Goal: Contribute content: Contribute content

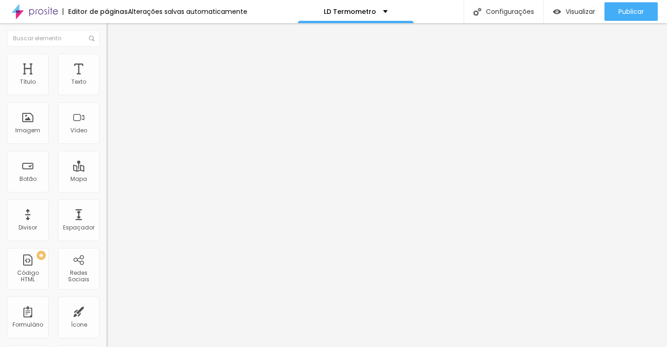
click at [106, 87] on input "text" at bounding box center [161, 82] width 111 height 9
paste input "https://youtu.be/vhNKBigwWbA"
type input "https://youtu.be/vhNKBigwWbA"
click at [106, 138] on span "4:3 Standard" at bounding box center [124, 135] width 37 height 8
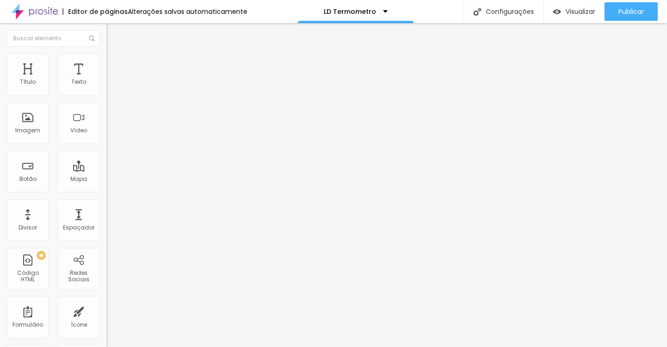
scroll to position [0, 0]
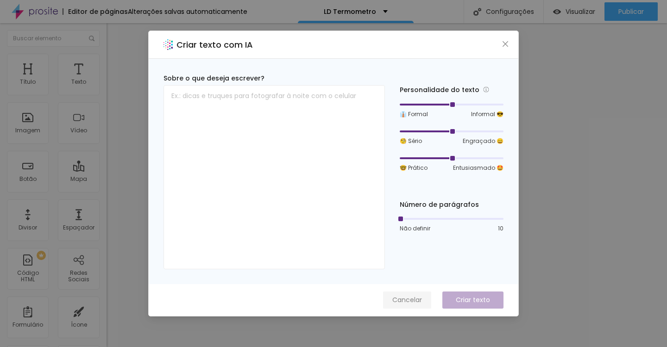
click at [408, 300] on span "Cancelar" at bounding box center [407, 300] width 30 height 10
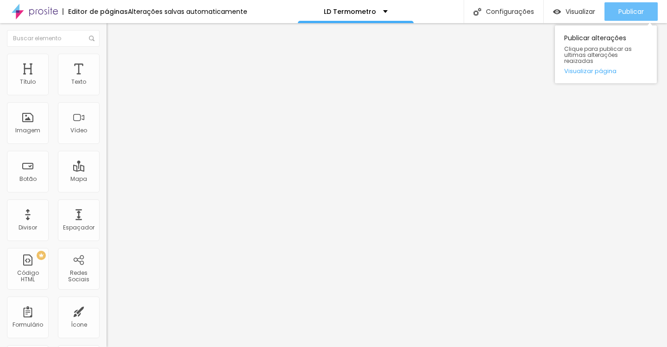
click at [629, 11] on span "Publicar" at bounding box center [630, 11] width 25 height 7
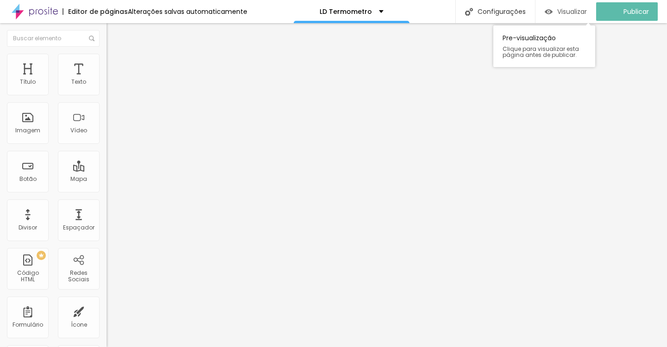
click at [577, 10] on span "Visualizar" at bounding box center [572, 11] width 30 height 7
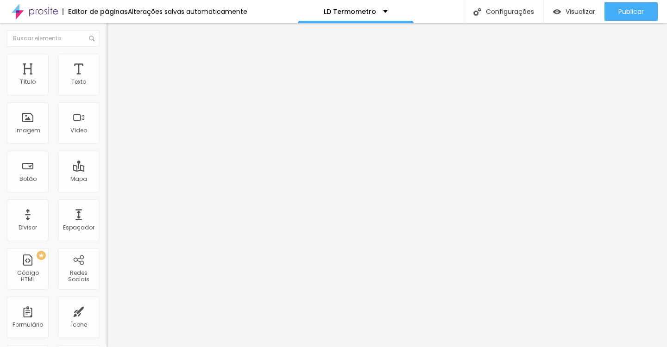
click at [106, 53] on ul "Conteúdo Estilo Avançado" at bounding box center [159, 58] width 106 height 28
click at [115, 65] on span "Avançado" at bounding box center [130, 69] width 31 height 8
click at [106, 60] on li "Estilo" at bounding box center [159, 58] width 106 height 9
click at [115, 65] on span "Avançado" at bounding box center [130, 69] width 31 height 8
click at [106, 63] on img at bounding box center [110, 67] width 8 height 8
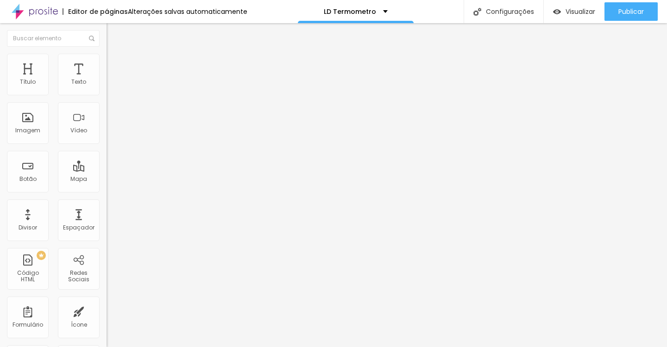
click at [115, 67] on span "Avançado" at bounding box center [130, 69] width 31 height 8
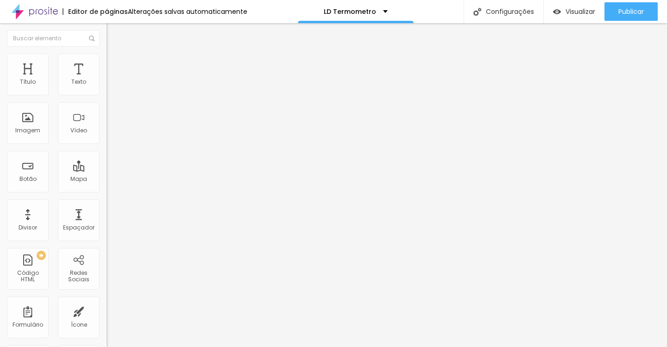
click at [115, 63] on span "Estilo" at bounding box center [122, 60] width 14 height 8
type input "53"
click at [106, 95] on input "range" at bounding box center [136, 90] width 60 height 7
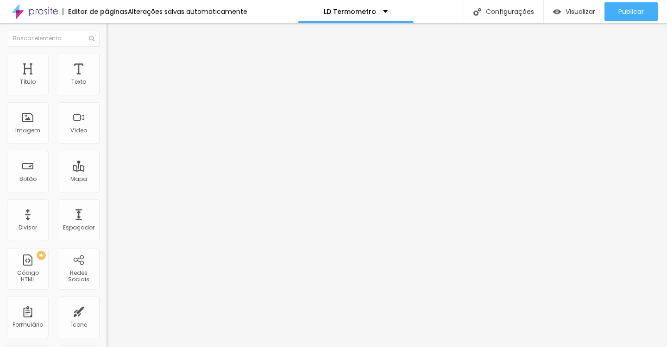
type input "49"
type input "48"
type input "47"
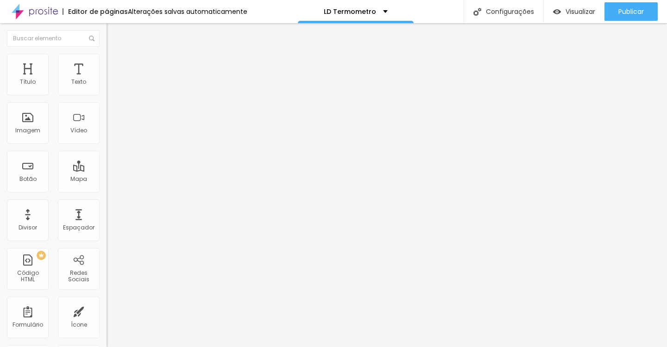
type input "47"
type input "46"
type input "45"
drag, startPoint x: 38, startPoint y: 98, endPoint x: 28, endPoint y: 98, distance: 9.7
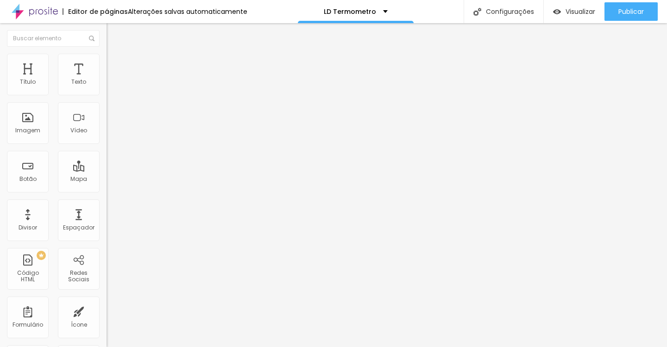
type input "45"
click at [106, 95] on input "range" at bounding box center [136, 90] width 60 height 7
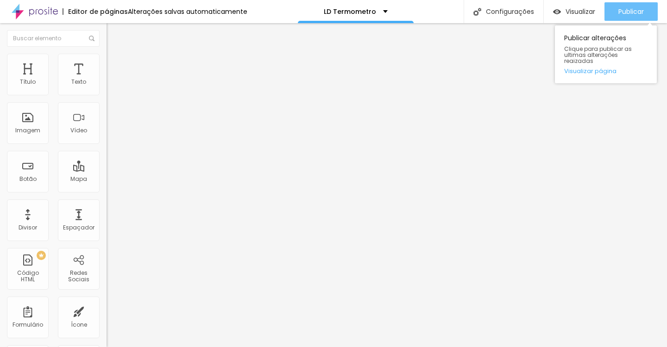
click at [613, 9] on button "Publicar" at bounding box center [630, 11] width 53 height 19
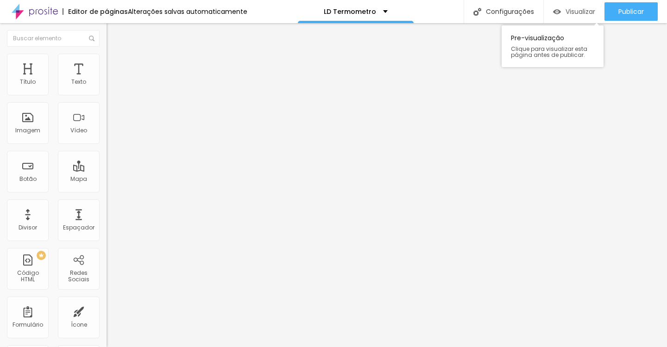
click at [584, 10] on span "Visualizar" at bounding box center [580, 11] width 30 height 7
click at [106, 63] on img at bounding box center [110, 67] width 8 height 8
type input "5"
type input "0"
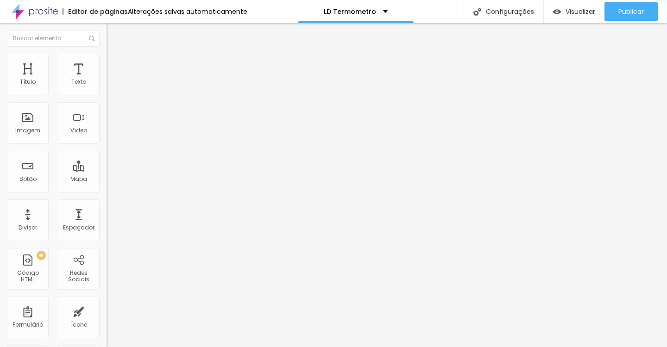
type input "0"
drag, startPoint x: 26, startPoint y: 92, endPoint x: 12, endPoint y: 93, distance: 14.4
type input "0"
click at [106, 180] on input "range" at bounding box center [136, 183] width 60 height 7
type input "4"
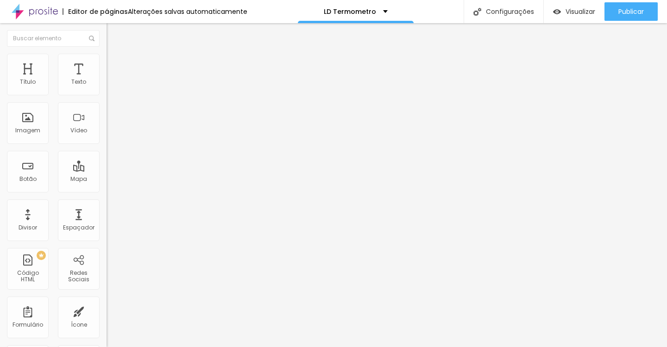
type input "4"
type input "0"
drag, startPoint x: 25, startPoint y: 108, endPoint x: 0, endPoint y: 108, distance: 25.5
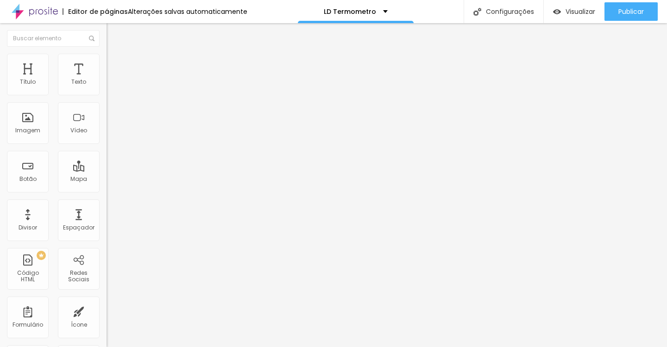
click at [106, 108] on div "0 Espaço de cima 0 Espaço de baixo ID Html Classes Html Visível nos dispositivo…" at bounding box center [159, 266] width 106 height 389
click at [106, 63] on img at bounding box center [110, 67] width 8 height 8
click at [115, 64] on span "Estilo" at bounding box center [122, 60] width 14 height 8
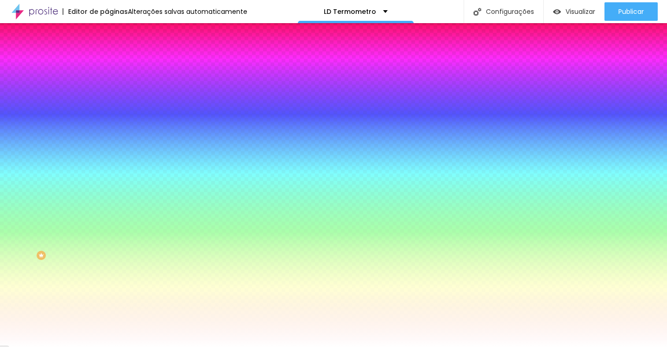
click at [106, 63] on li "Avançado" at bounding box center [159, 67] width 106 height 9
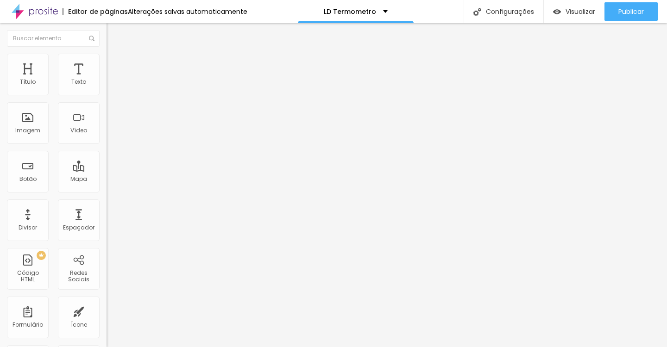
click at [106, 54] on li "Conteúdo" at bounding box center [159, 48] width 106 height 9
click at [106, 63] on li "Avançado" at bounding box center [159, 67] width 106 height 9
type input "15"
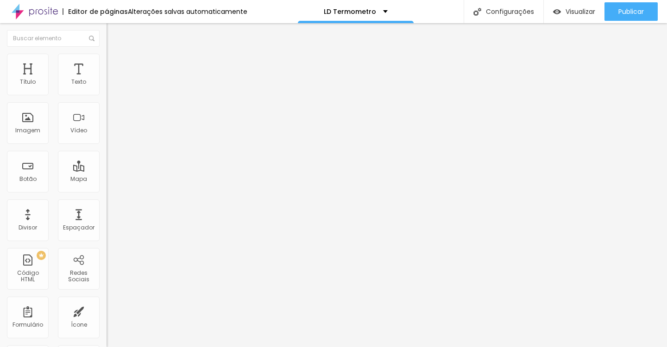
type input "10"
type input "5"
drag, startPoint x: 40, startPoint y: 91, endPoint x: 26, endPoint y: 92, distance: 13.9
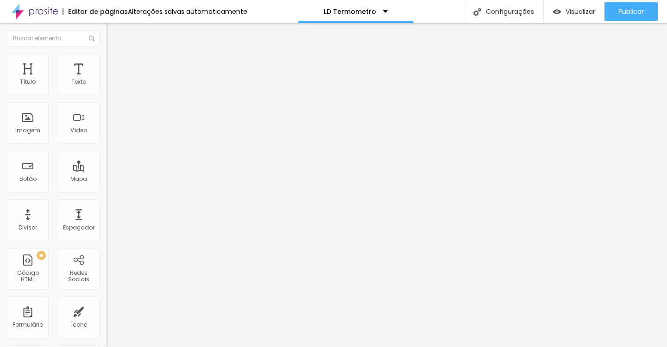
type input "5"
click at [106, 180] on input "range" at bounding box center [136, 183] width 60 height 7
click at [106, 63] on li "Avançado" at bounding box center [159, 67] width 106 height 9
type input "7"
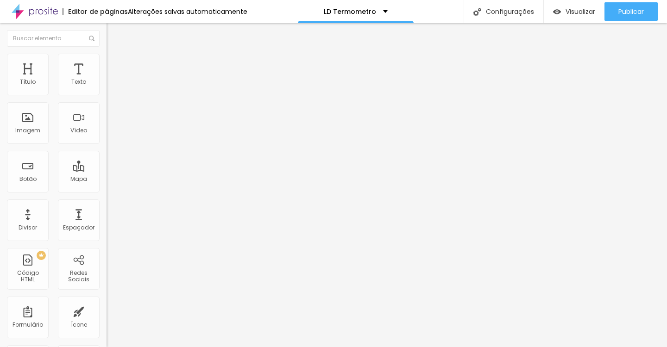
type input "0"
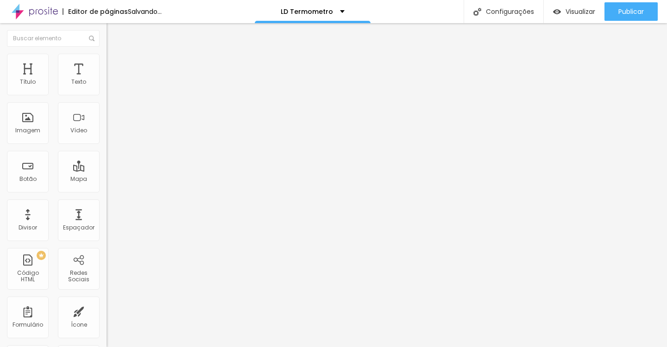
drag, startPoint x: 21, startPoint y: 111, endPoint x: 14, endPoint y: 112, distance: 7.0
type input "0"
click at [106, 311] on input "range" at bounding box center [136, 314] width 60 height 7
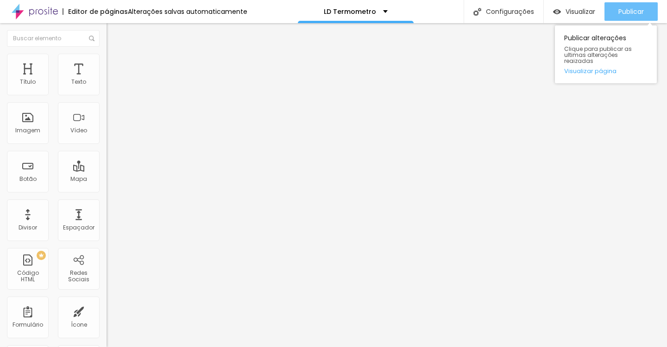
click at [644, 7] on button "Publicar" at bounding box center [630, 11] width 53 height 19
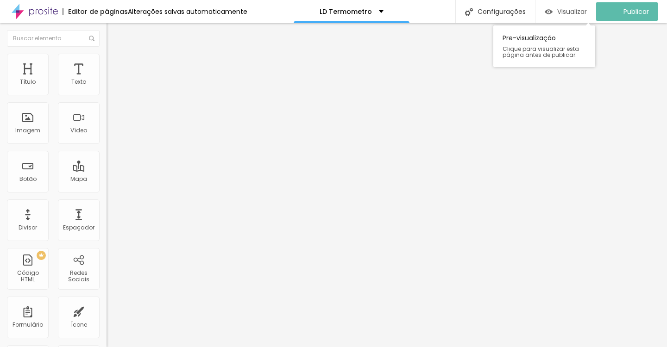
click at [586, 8] on span "Visualizar" at bounding box center [572, 11] width 30 height 7
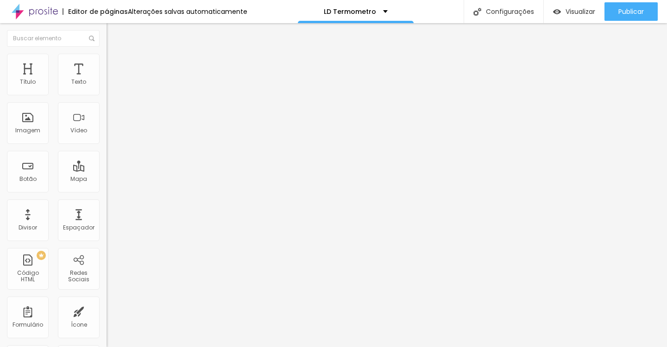
click at [115, 67] on span "Avançado" at bounding box center [130, 69] width 31 height 8
click at [115, 64] on span "Estilo" at bounding box center [122, 60] width 14 height 8
type input "66"
click at [106, 95] on input "range" at bounding box center [136, 90] width 60 height 7
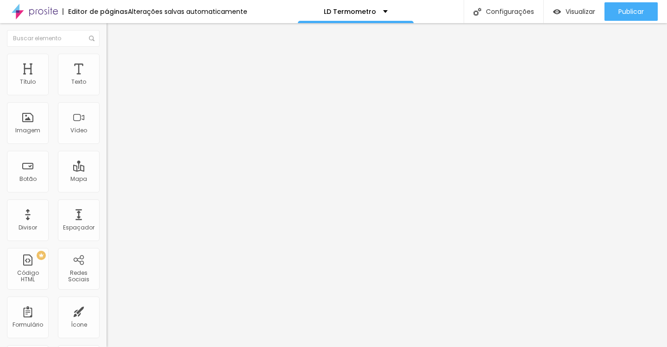
type input "65"
click at [106, 95] on input "range" at bounding box center [136, 90] width 60 height 7
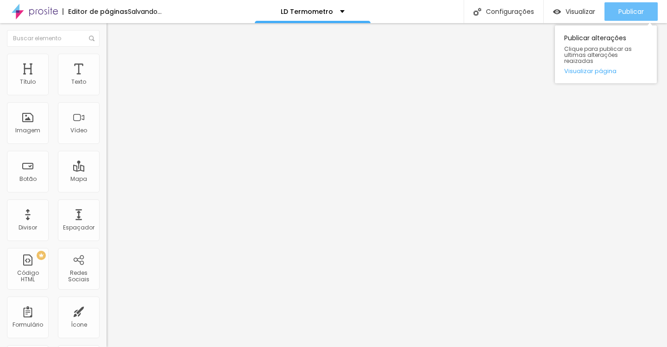
click at [618, 13] on span "Publicar" at bounding box center [630, 11] width 25 height 7
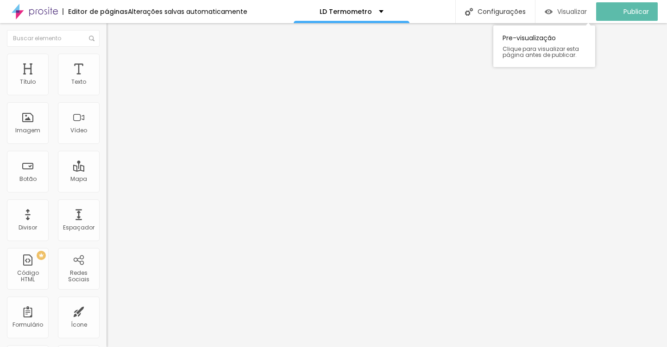
click at [585, 10] on span "Visualizar" at bounding box center [572, 11] width 30 height 7
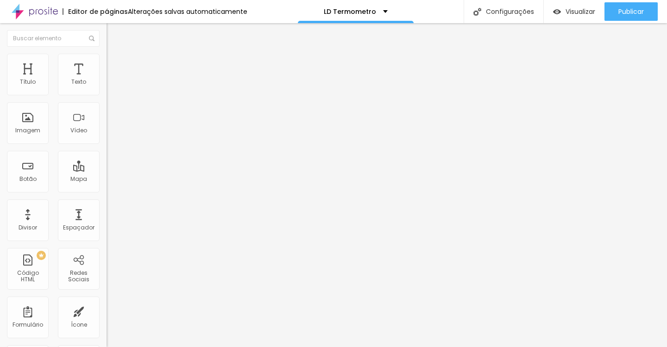
drag, startPoint x: 57, startPoint y: 97, endPoint x: 72, endPoint y: 97, distance: 14.8
click at [106, 96] on div at bounding box center [159, 91] width 106 height 8
type input "81"
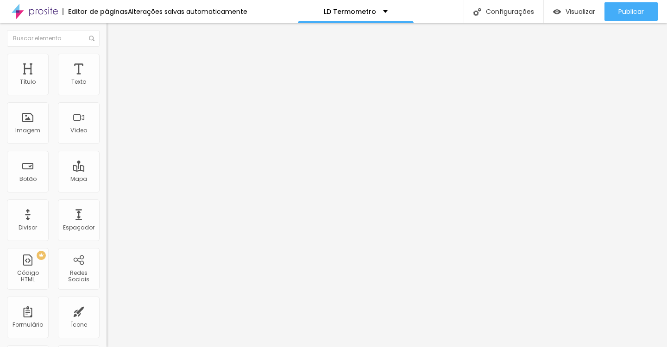
click at [106, 95] on input "range" at bounding box center [136, 90] width 60 height 7
type input "80"
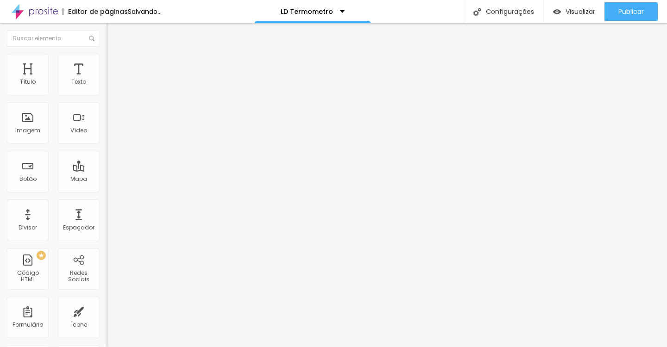
type input "80"
click at [106, 95] on input "range" at bounding box center [136, 90] width 60 height 7
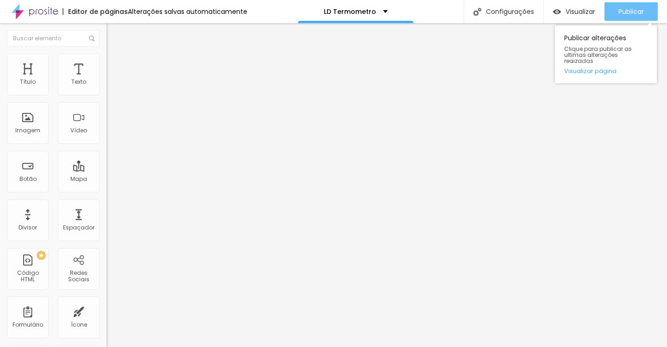
click at [625, 3] on div "Publicar" at bounding box center [630, 11] width 25 height 19
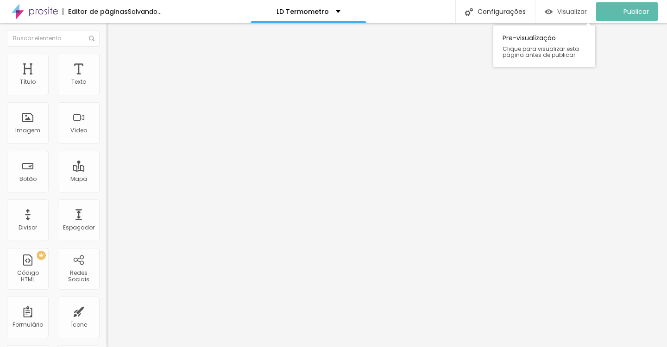
click at [578, 14] on span "Visualizar" at bounding box center [572, 11] width 30 height 7
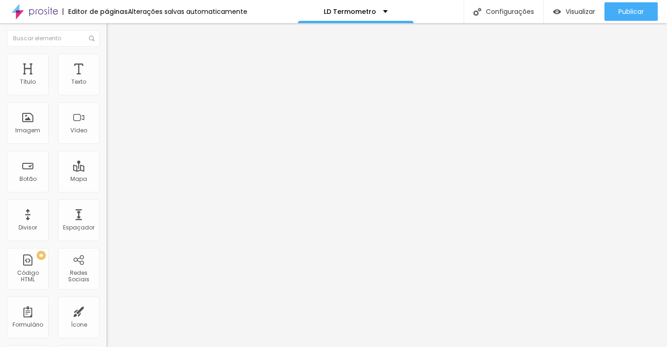
click at [115, 55] on span "Conteúdo" at bounding box center [129, 51] width 29 height 8
click at [106, 138] on span "4:3 Standard" at bounding box center [124, 135] width 37 height 8
click at [106, 150] on span "Wide" at bounding box center [113, 146] width 14 height 8
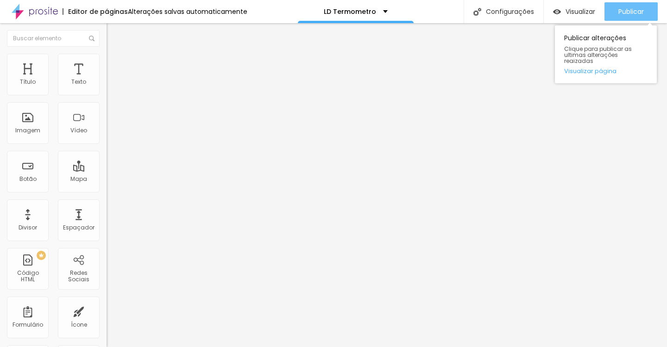
click at [644, 15] on button "Publicar" at bounding box center [630, 11] width 53 height 19
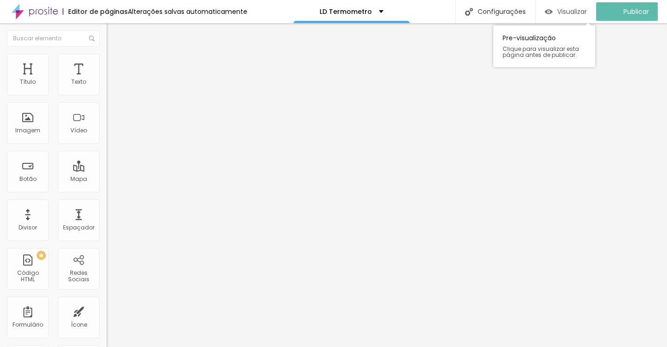
click at [576, 14] on span "Visualizar" at bounding box center [572, 11] width 30 height 7
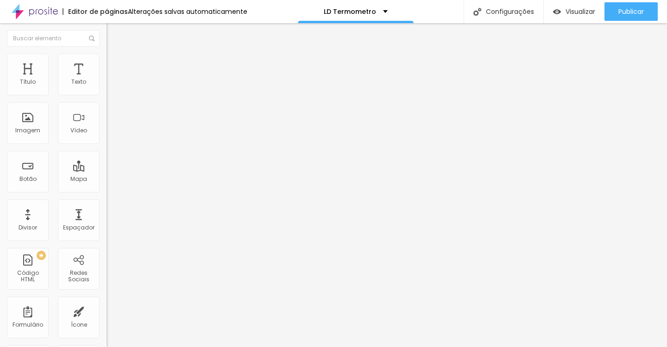
click at [106, 63] on img at bounding box center [110, 67] width 8 height 8
type input "0"
drag, startPoint x: 21, startPoint y: 109, endPoint x: 13, endPoint y: 109, distance: 7.4
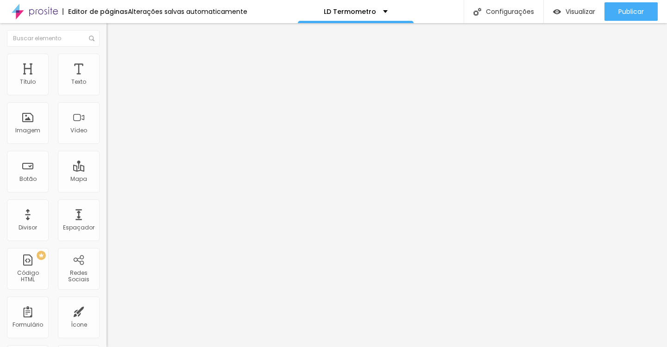
type input "0"
click at [106, 311] on input "range" at bounding box center [136, 314] width 60 height 7
click at [106, 63] on li "Avançado" at bounding box center [159, 67] width 106 height 9
click at [106, 63] on img at bounding box center [110, 67] width 8 height 8
type input "0"
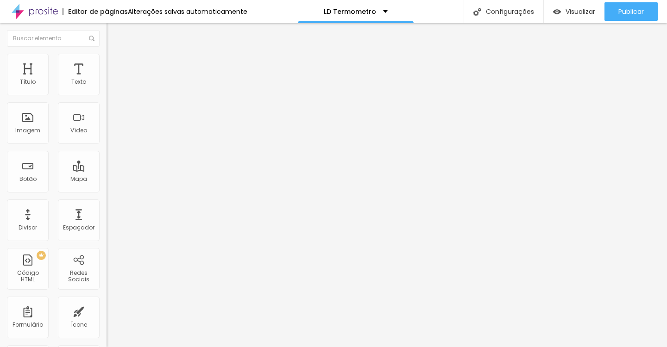
type input "0"
drag, startPoint x: 21, startPoint y: 109, endPoint x: 12, endPoint y: 110, distance: 9.8
type input "0"
click at [106, 311] on input "range" at bounding box center [136, 314] width 60 height 7
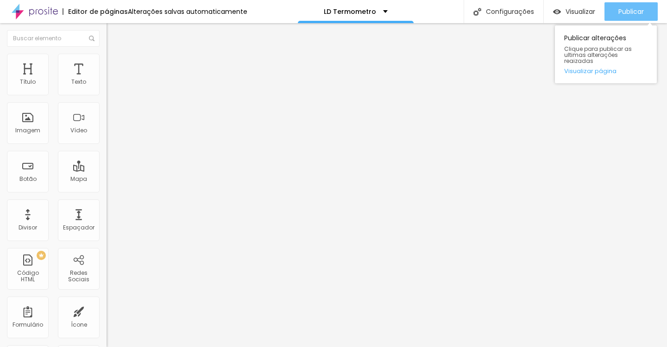
click at [635, 9] on span "Publicar" at bounding box center [630, 11] width 25 height 7
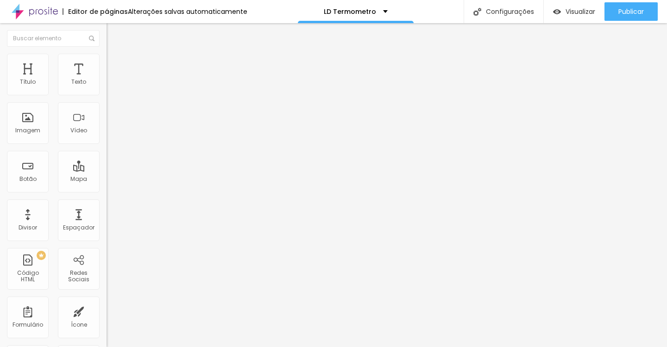
click at [106, 63] on li "Avançado" at bounding box center [159, 67] width 106 height 9
type input "0"
drag, startPoint x: 21, startPoint y: 110, endPoint x: 6, endPoint y: 111, distance: 15.3
type input "0"
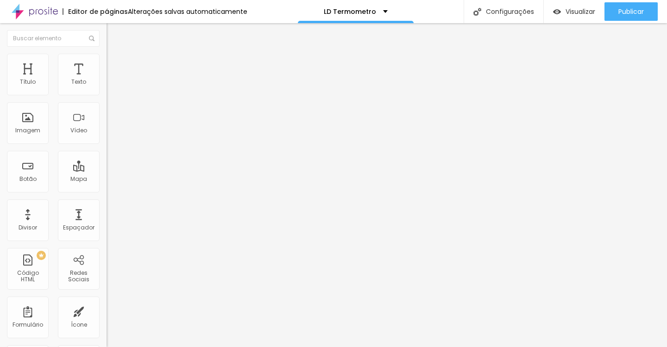
click at [106, 311] on input "range" at bounding box center [136, 314] width 60 height 7
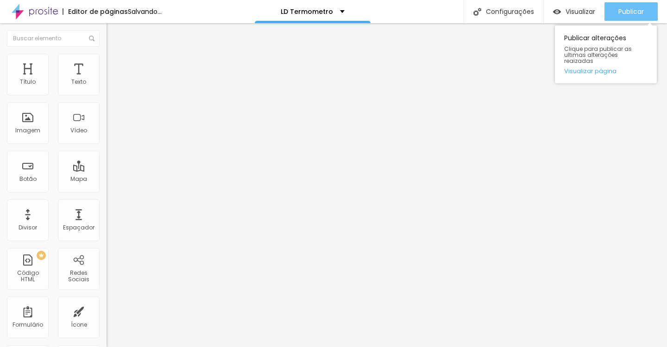
click at [617, 13] on button "Publicar" at bounding box center [630, 11] width 53 height 19
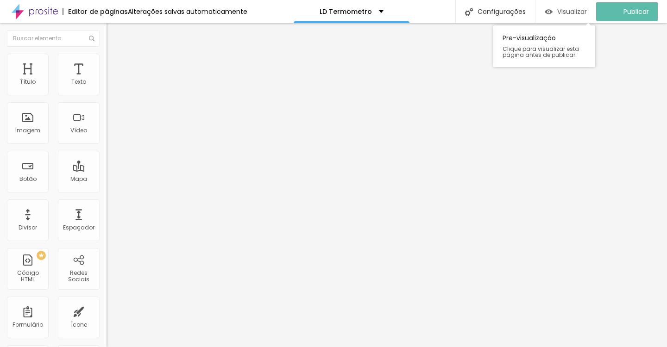
click at [570, 19] on div "Visualizar" at bounding box center [565, 11] width 42 height 19
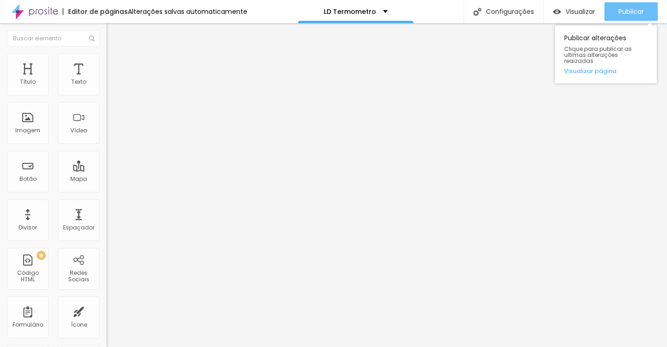
click at [623, 9] on span "Publicar" at bounding box center [630, 11] width 25 height 7
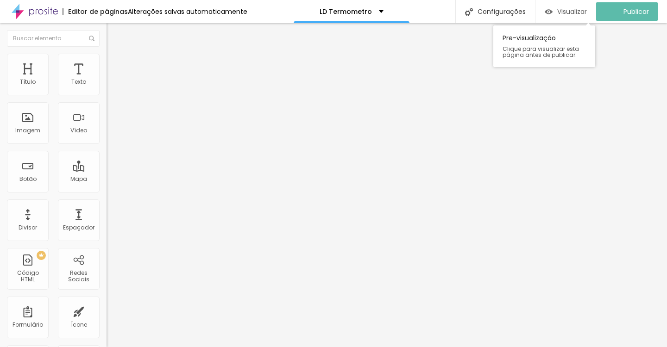
click at [574, 10] on span "Visualizar" at bounding box center [572, 11] width 30 height 7
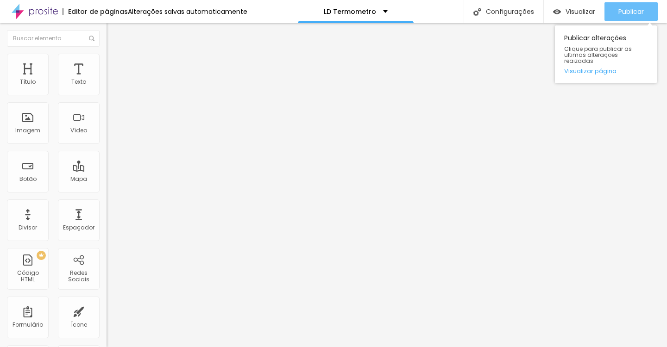
click at [622, 14] on span "Publicar" at bounding box center [630, 11] width 25 height 7
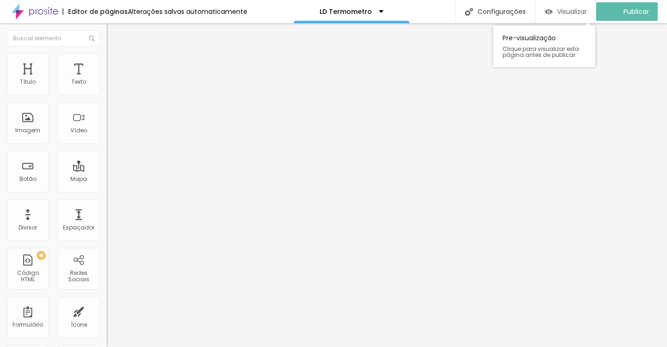
click at [566, 8] on span "Visualizar" at bounding box center [572, 11] width 30 height 7
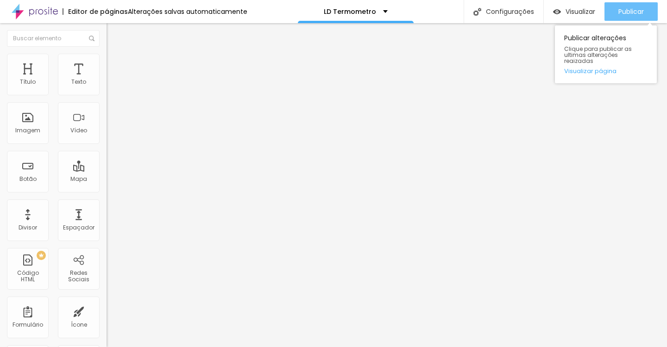
click at [619, 15] on span "Publicar" at bounding box center [630, 11] width 25 height 7
click at [634, 8] on span "Publicar" at bounding box center [630, 11] width 25 height 7
click at [651, 12] on button "Publicar" at bounding box center [630, 11] width 53 height 19
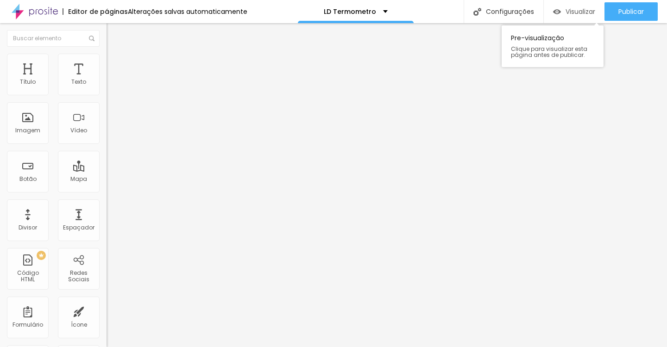
click at [558, 14] on img "button" at bounding box center [557, 12] width 8 height 8
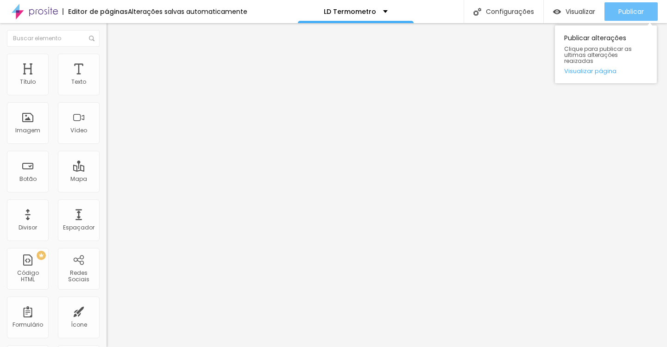
click at [624, 9] on span "Publicar" at bounding box center [630, 11] width 25 height 7
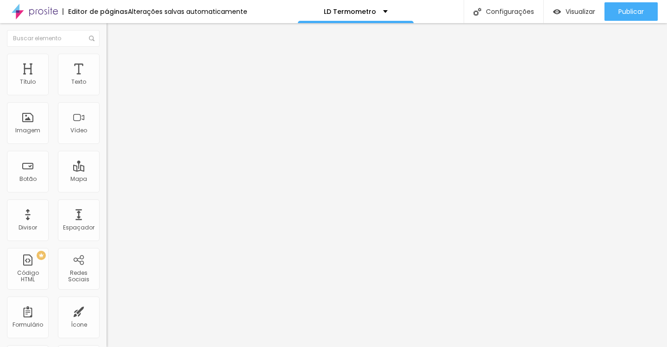
click at [106, 87] on input "https://youtu.be/vhNKBigwWbA" at bounding box center [161, 82] width 111 height 9
click at [113, 31] on div "Editar Vídeo" at bounding box center [139, 33] width 53 height 7
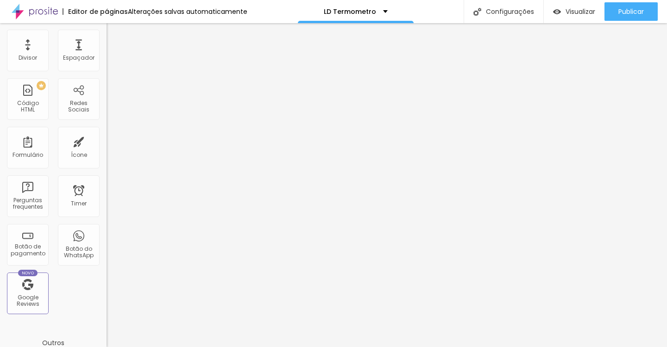
scroll to position [169, 0]
click at [40, 250] on div "Botão de pagamento" at bounding box center [27, 250] width 37 height 13
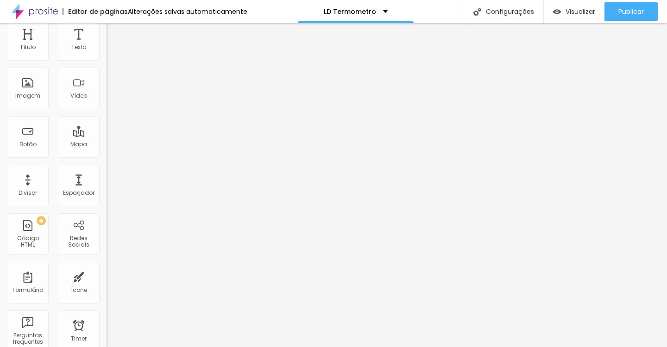
scroll to position [0, 0]
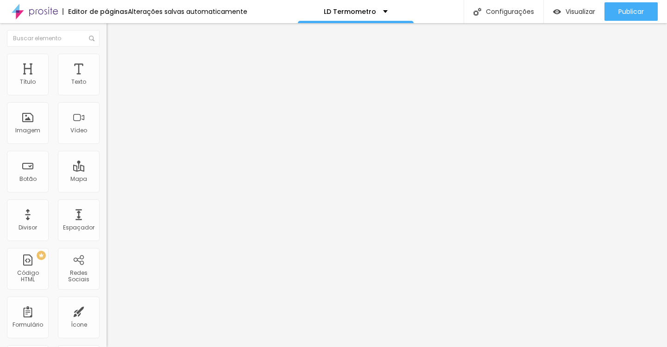
click at [110, 90] on span "Criar botão de pagamento" at bounding box center [148, 86] width 77 height 8
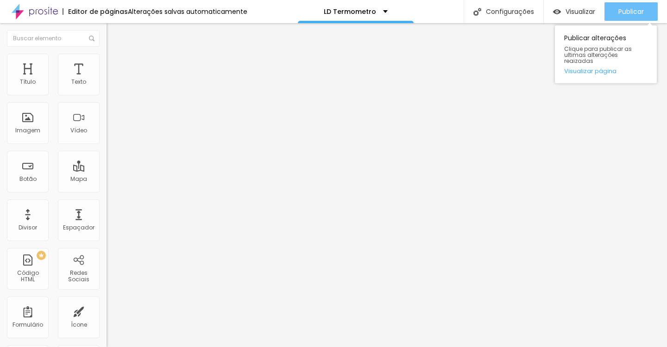
click at [618, 14] on span "Publicar" at bounding box center [630, 11] width 25 height 7
